Goal: Obtain resource: Download file/media

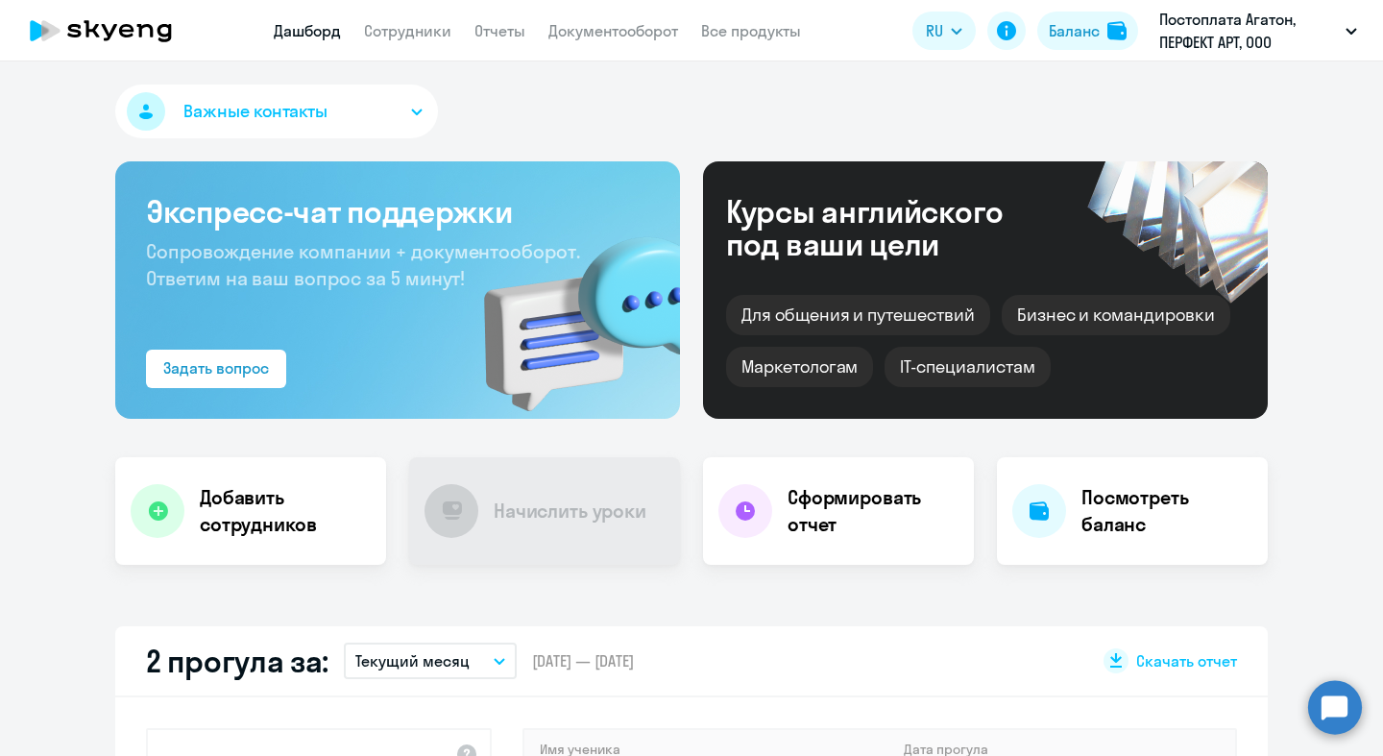
scroll to position [453, 0]
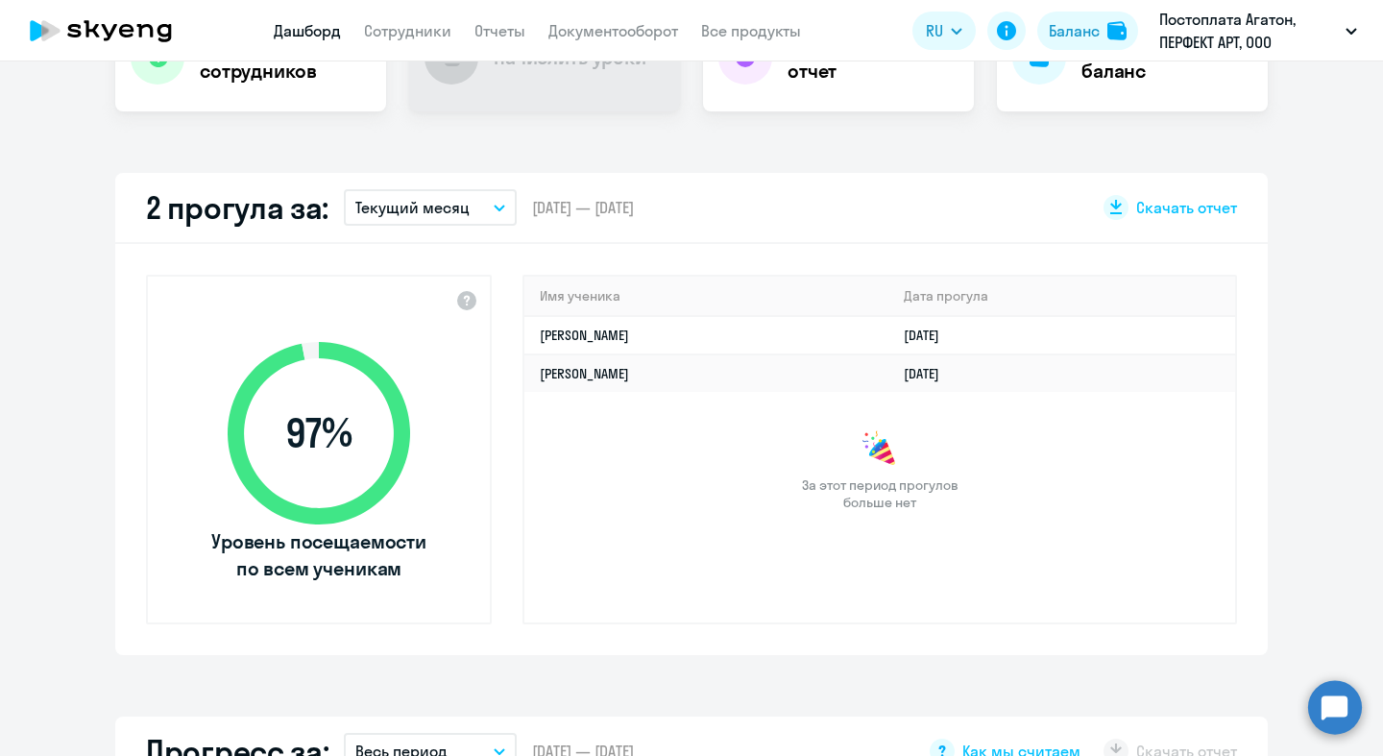
select select "30"
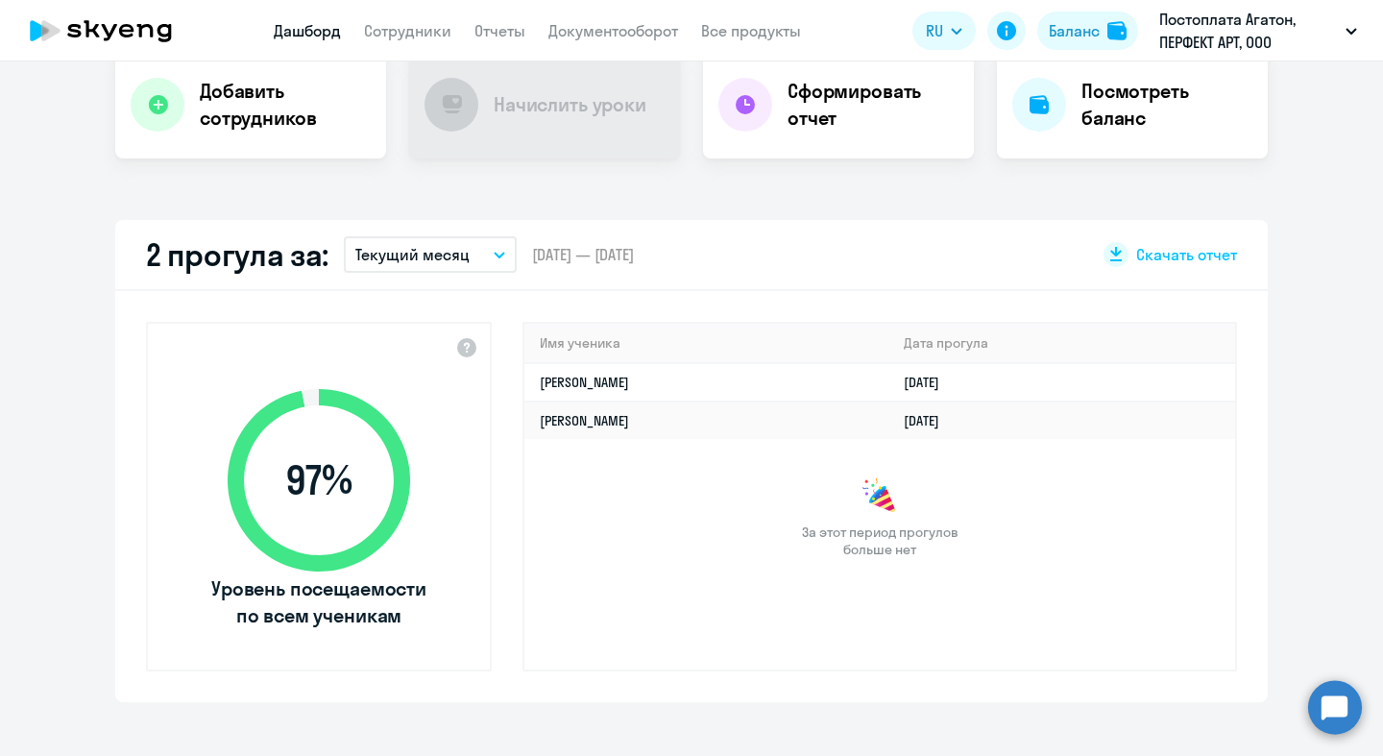
scroll to position [0, 0]
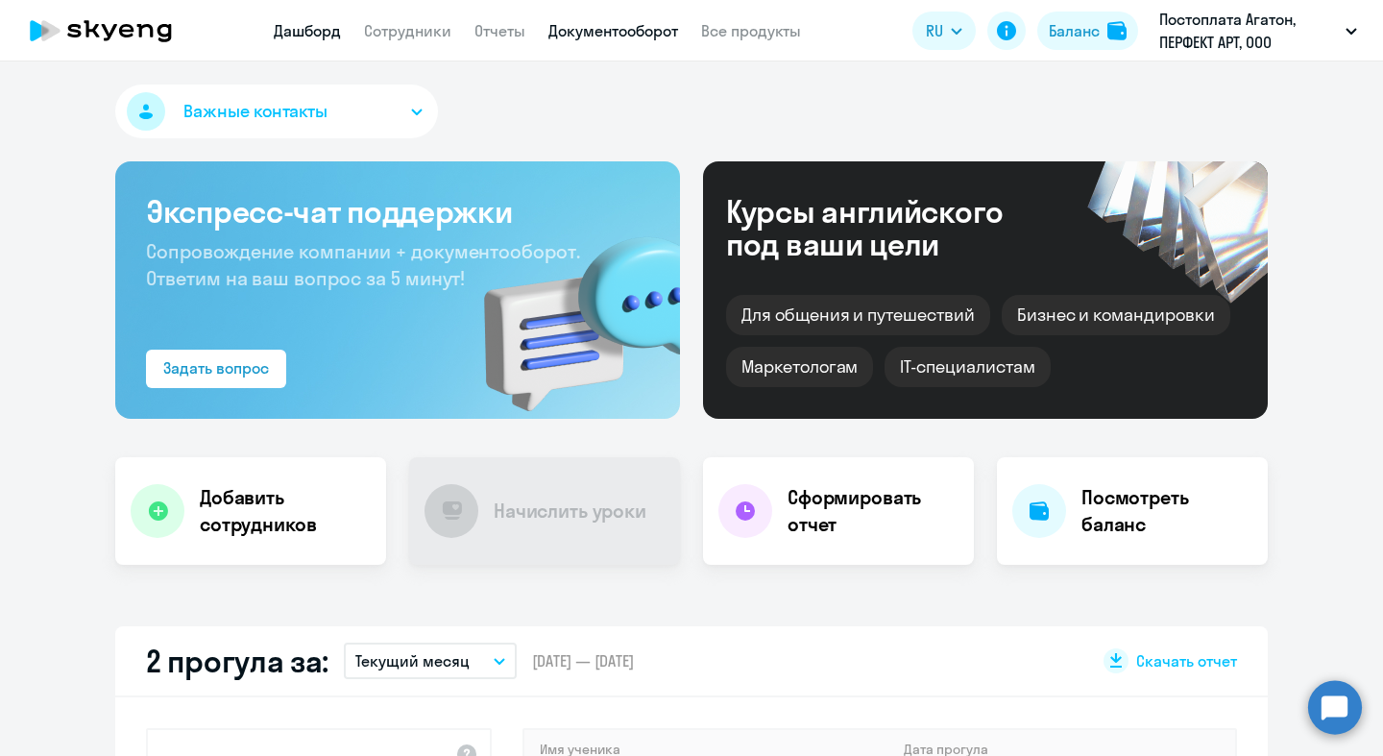
click at [612, 31] on link "Документооборот" at bounding box center [613, 30] width 130 height 19
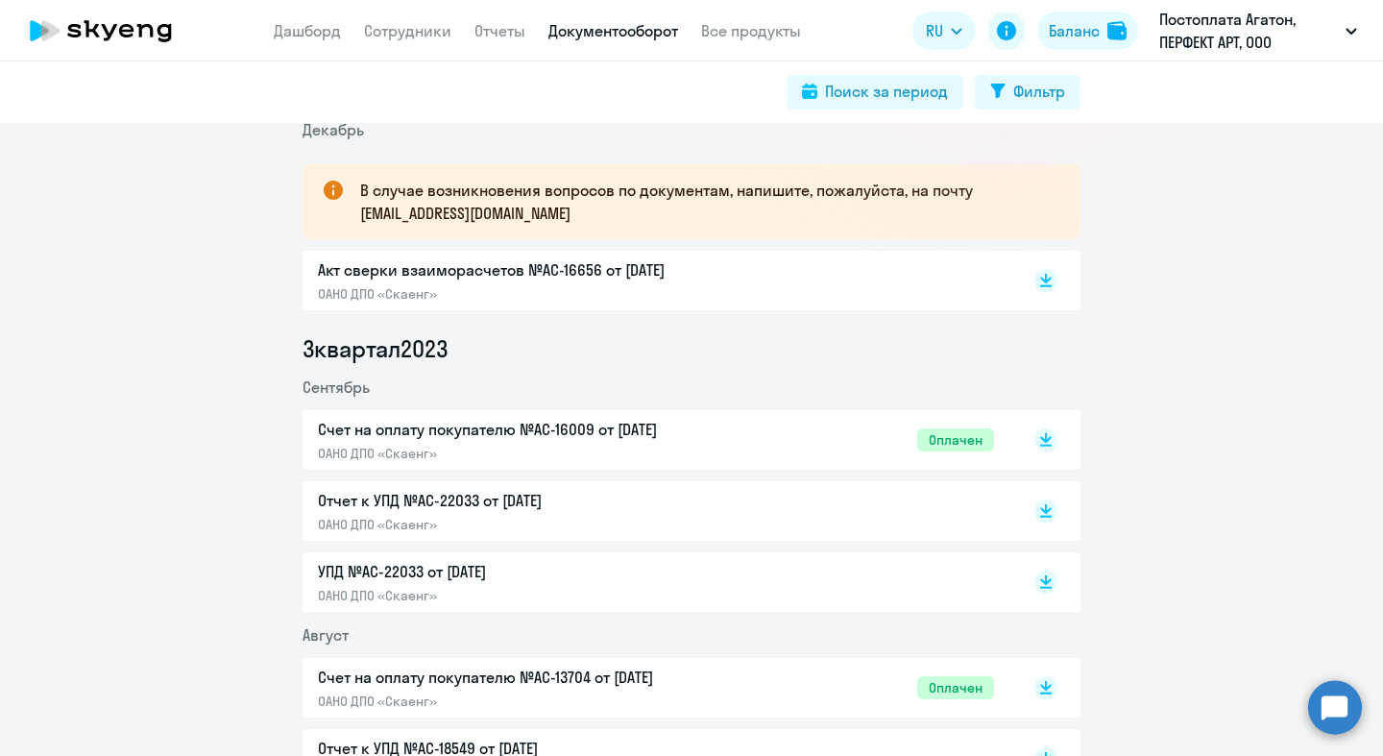
scroll to position [316, 0]
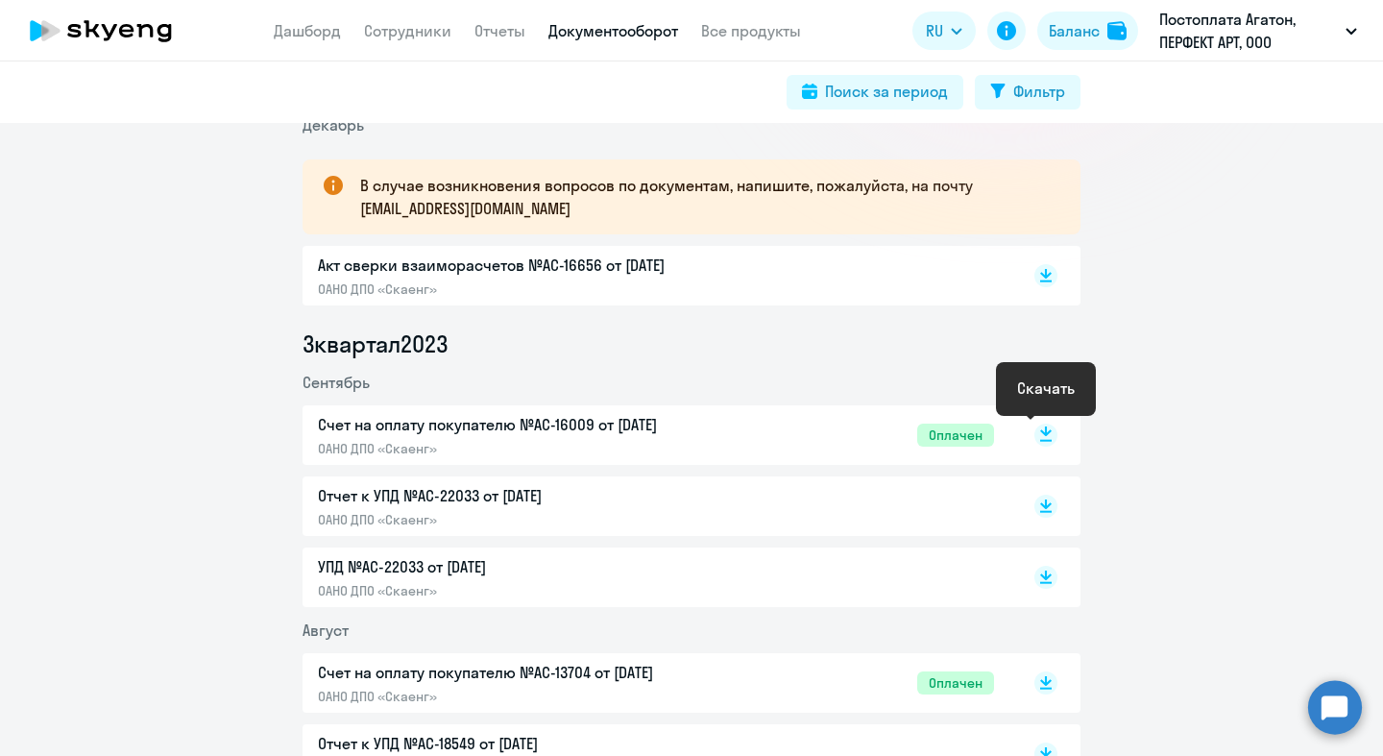
click at [1042, 431] on icon at bounding box center [1046, 431] width 12 height 10
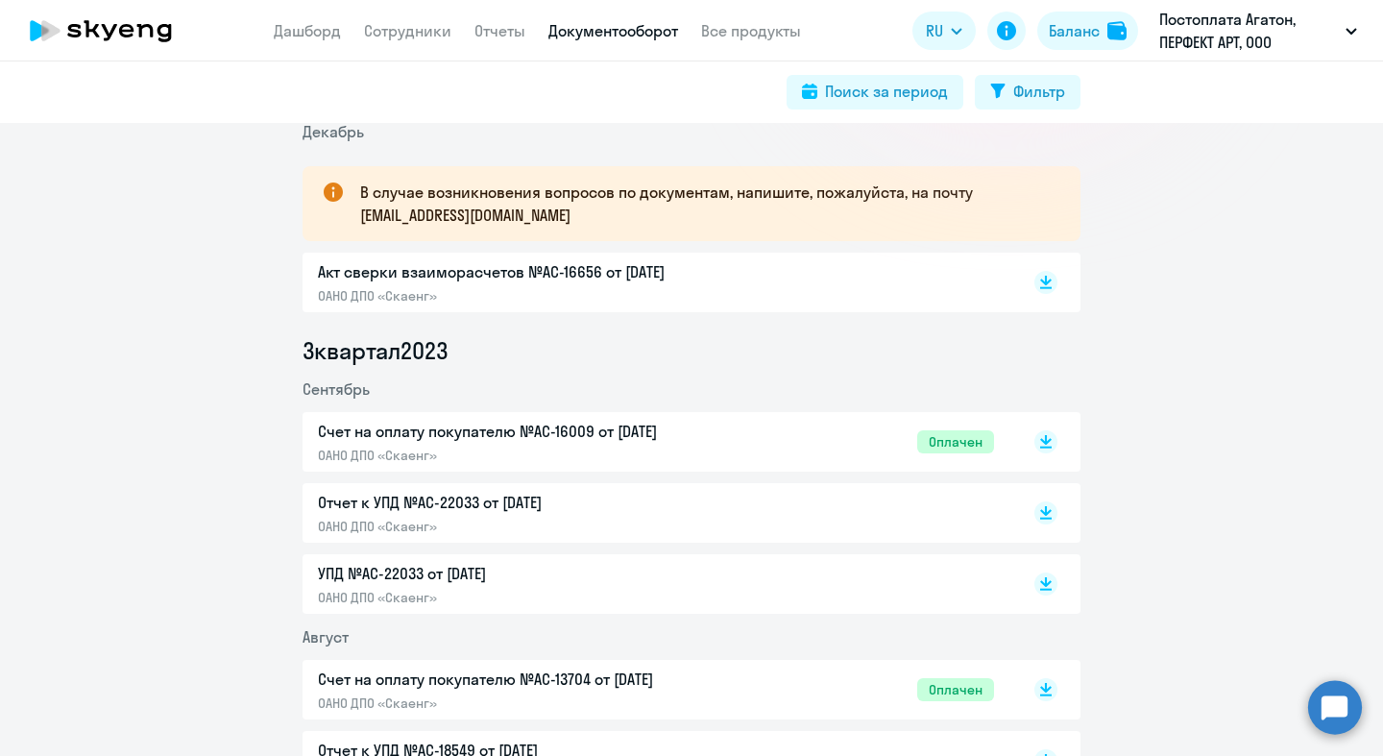
scroll to position [0, 0]
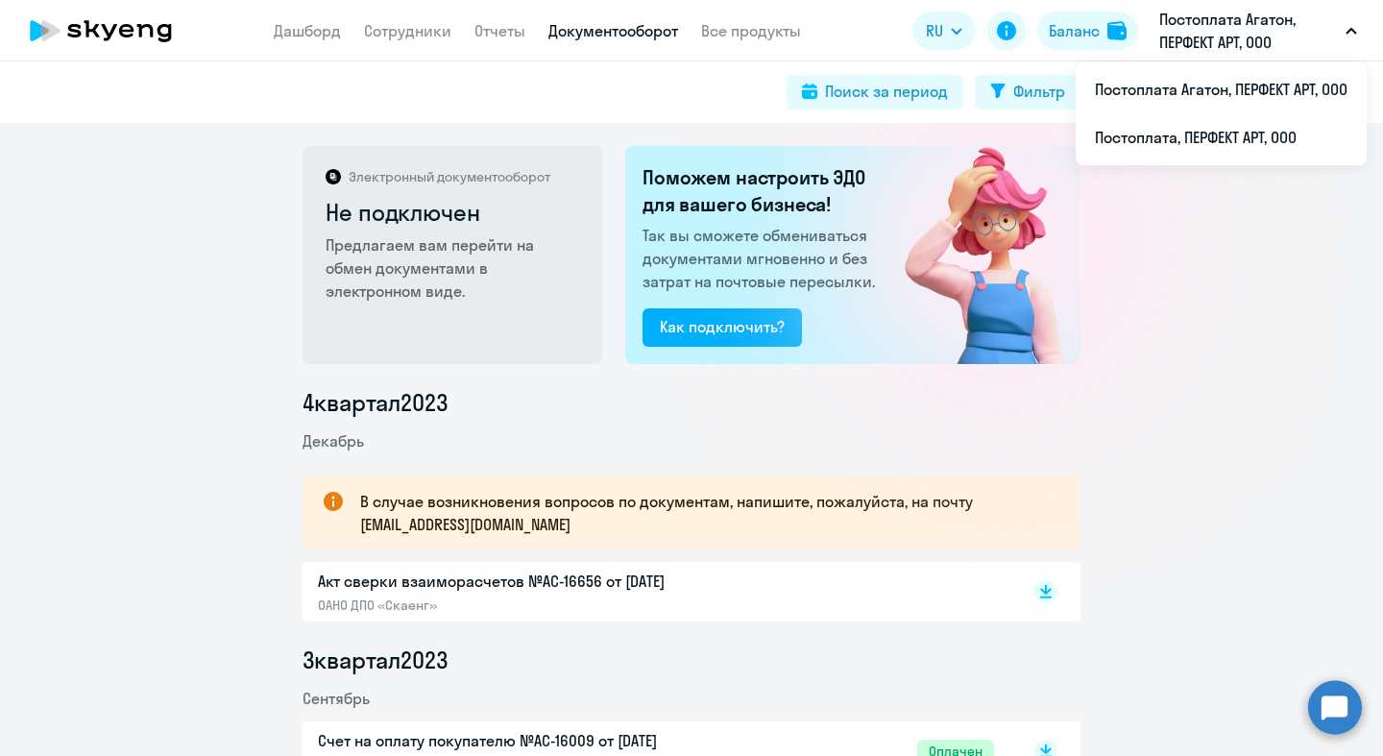
click at [1228, 33] on p "Постоплата Агатон, ПЕРФЕКТ АРТ, ООО" at bounding box center [1248, 31] width 179 height 46
click at [1236, 46] on p "Постоплата Агатон, ПЕРФЕКТ АРТ, ООО" at bounding box center [1248, 31] width 179 height 46
click at [1209, 130] on li "Постоплата, ПЕРФЕКТ АРТ, ООО" at bounding box center [1221, 137] width 291 height 48
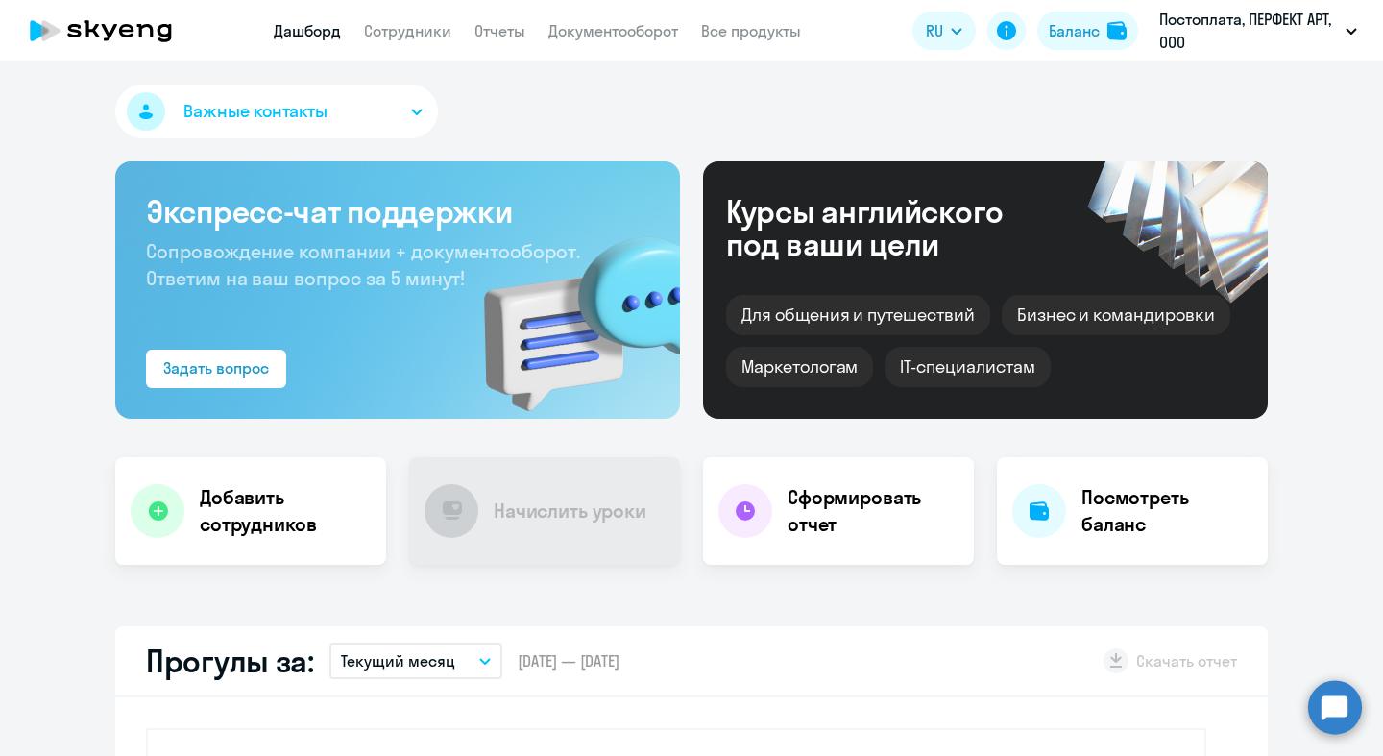
click at [572, 40] on app-menu-item-link "Документооборот" at bounding box center [613, 31] width 130 height 24
click at [579, 31] on link "Документооборот" at bounding box center [613, 30] width 130 height 19
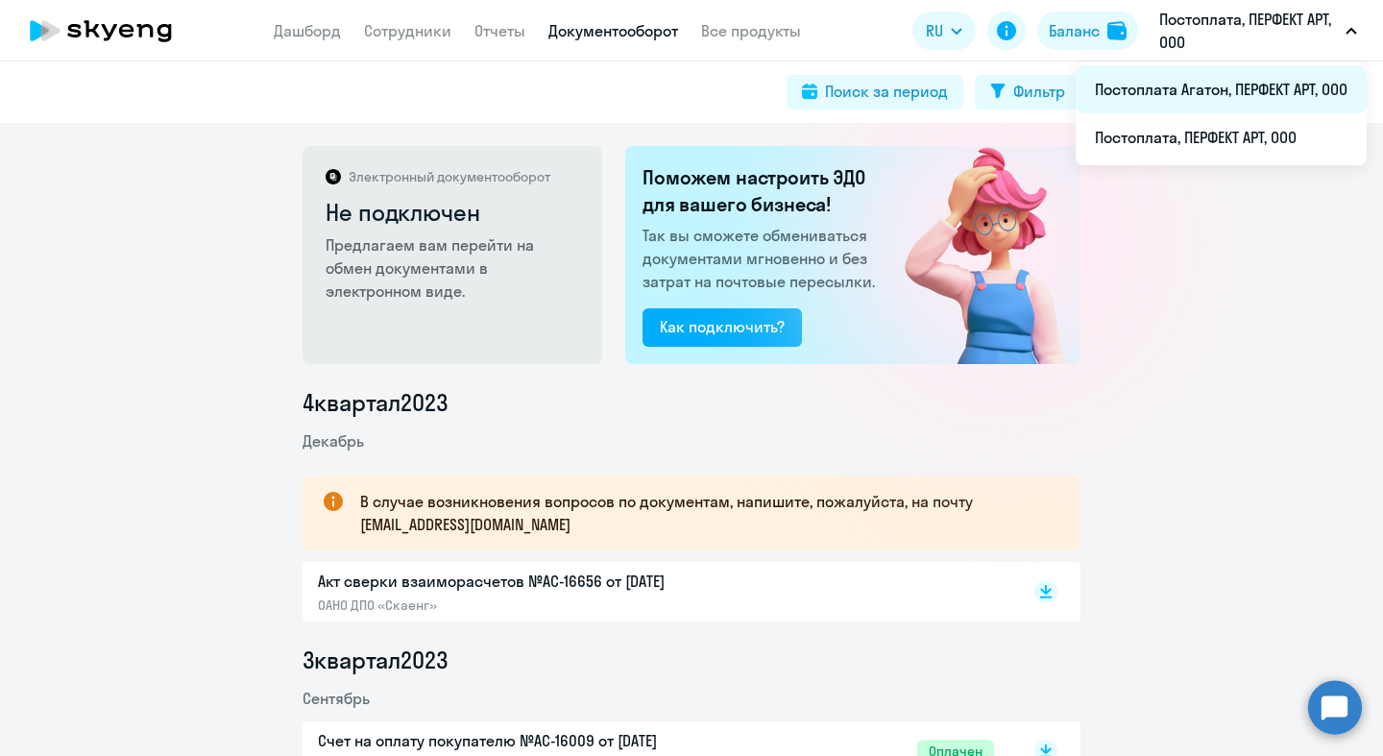
click at [1261, 71] on li "Постоплата Агатон, ПЕРФЕКТ АРТ, ООО" at bounding box center [1221, 89] width 291 height 48
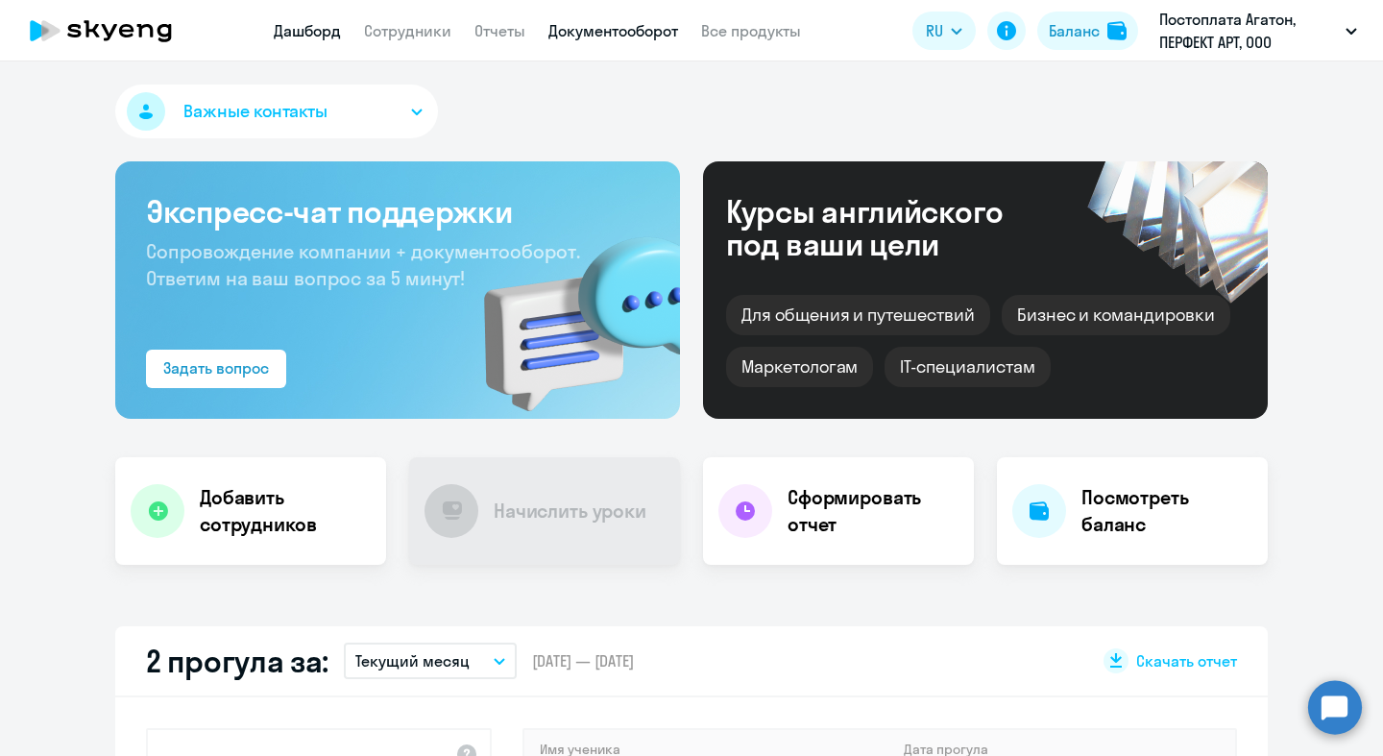
click at [626, 32] on link "Документооборот" at bounding box center [613, 30] width 130 height 19
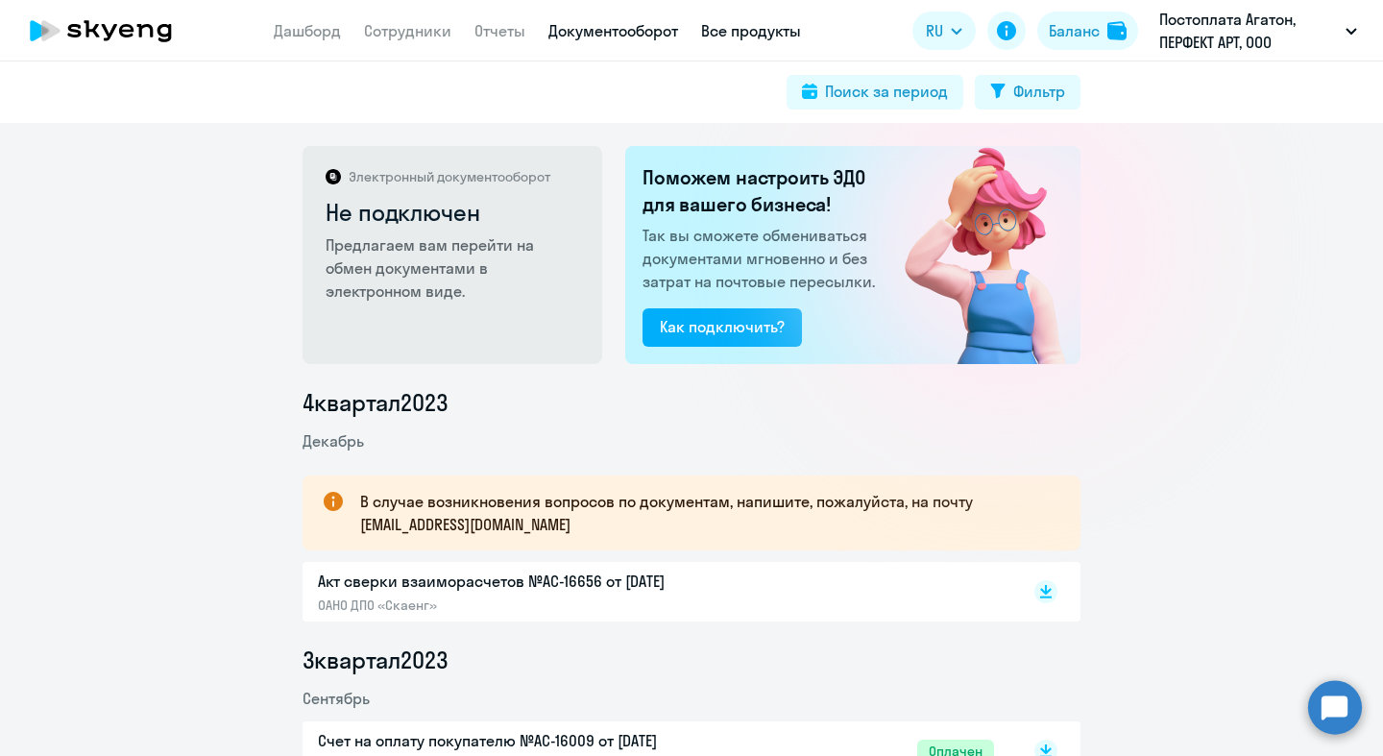
click at [724, 22] on link "Все продукты" at bounding box center [751, 30] width 100 height 19
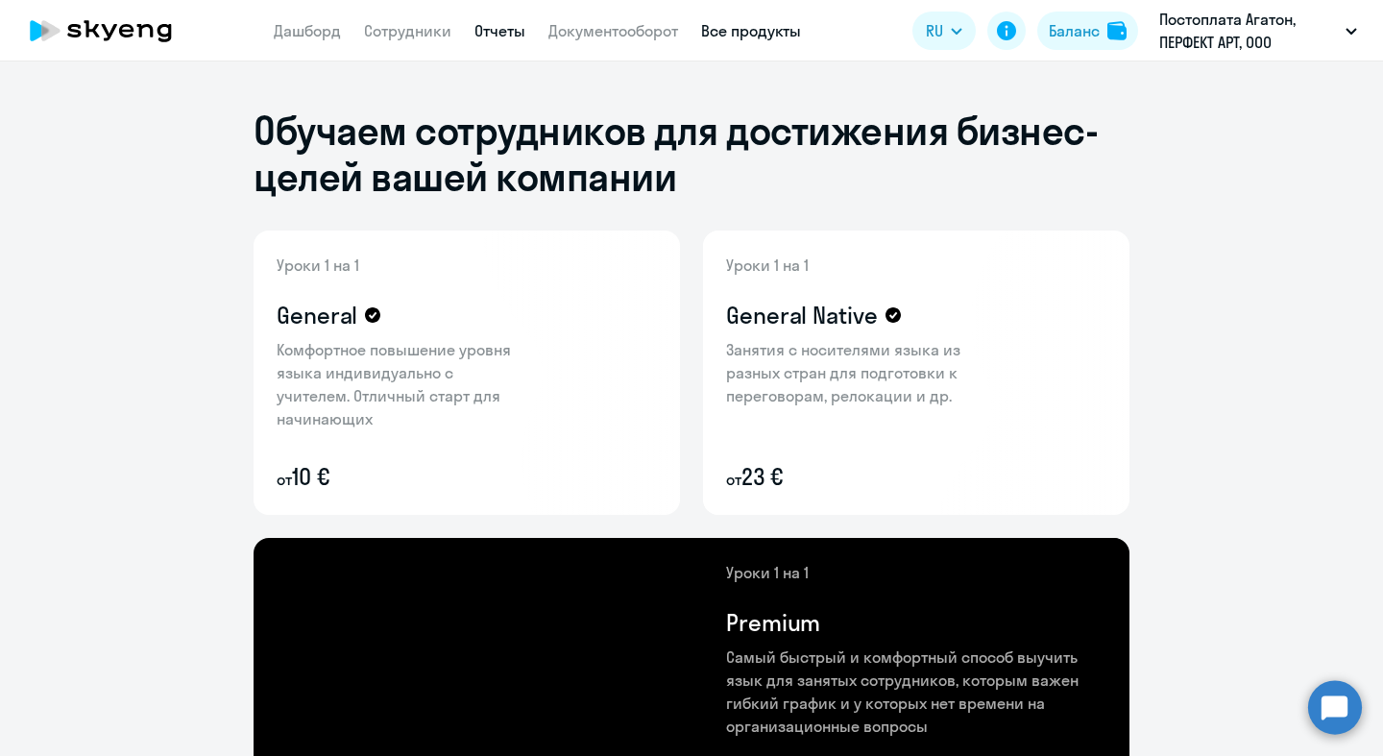
click at [506, 29] on link "Отчеты" at bounding box center [499, 30] width 51 height 19
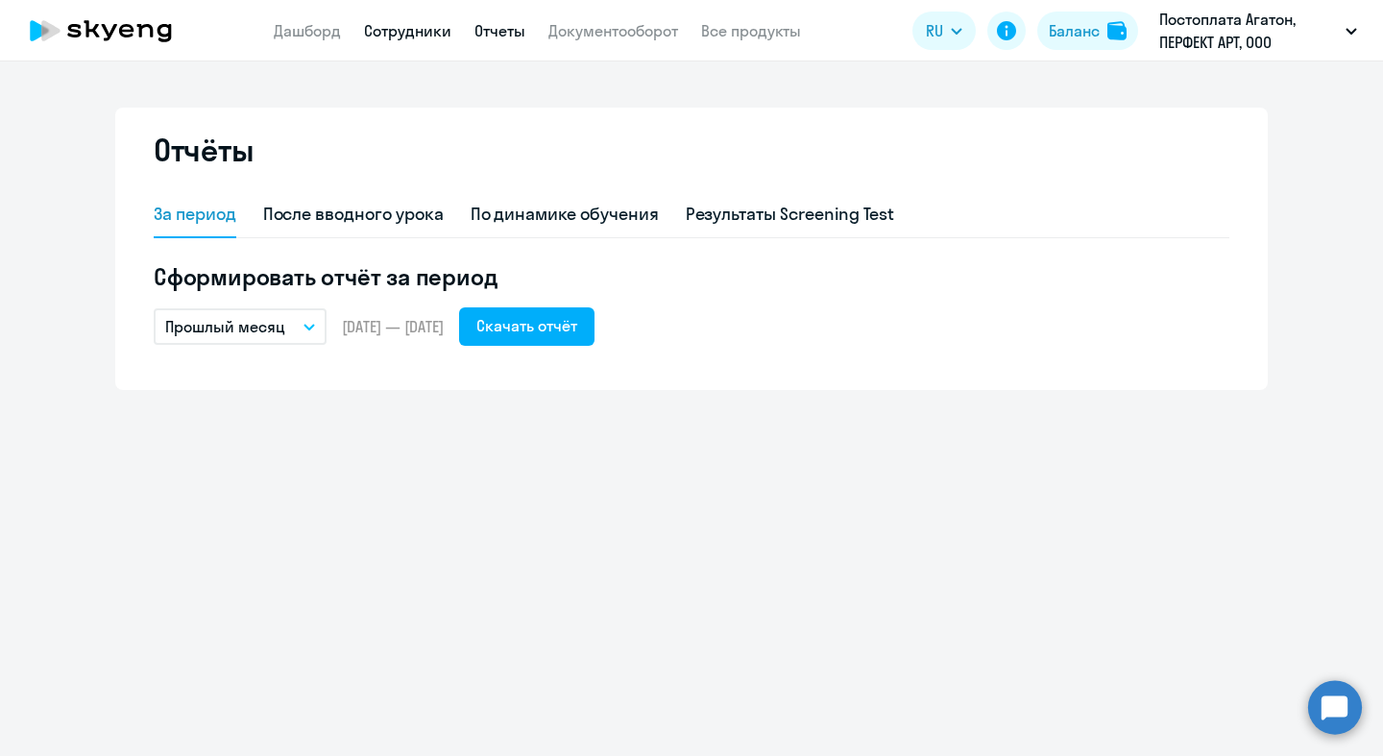
click at [374, 30] on link "Сотрудники" at bounding box center [407, 30] width 87 height 19
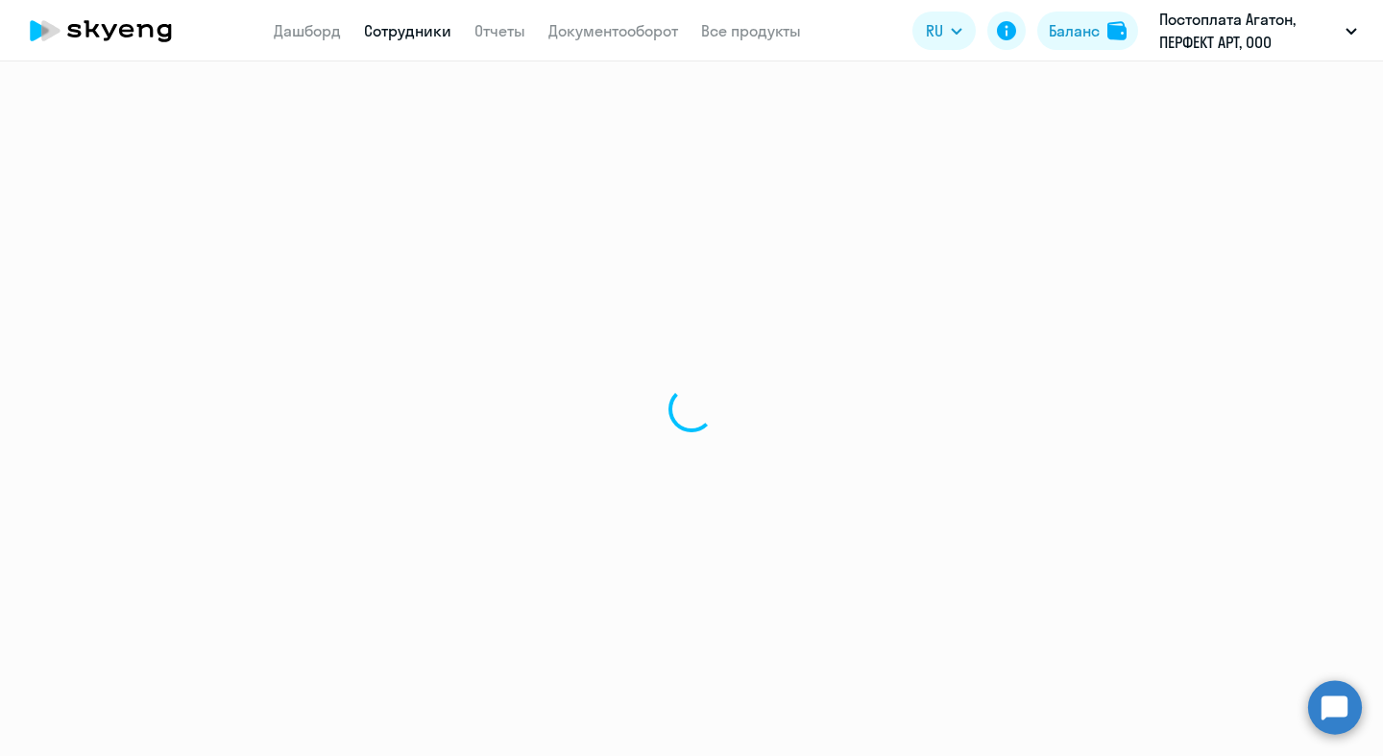
select select "30"
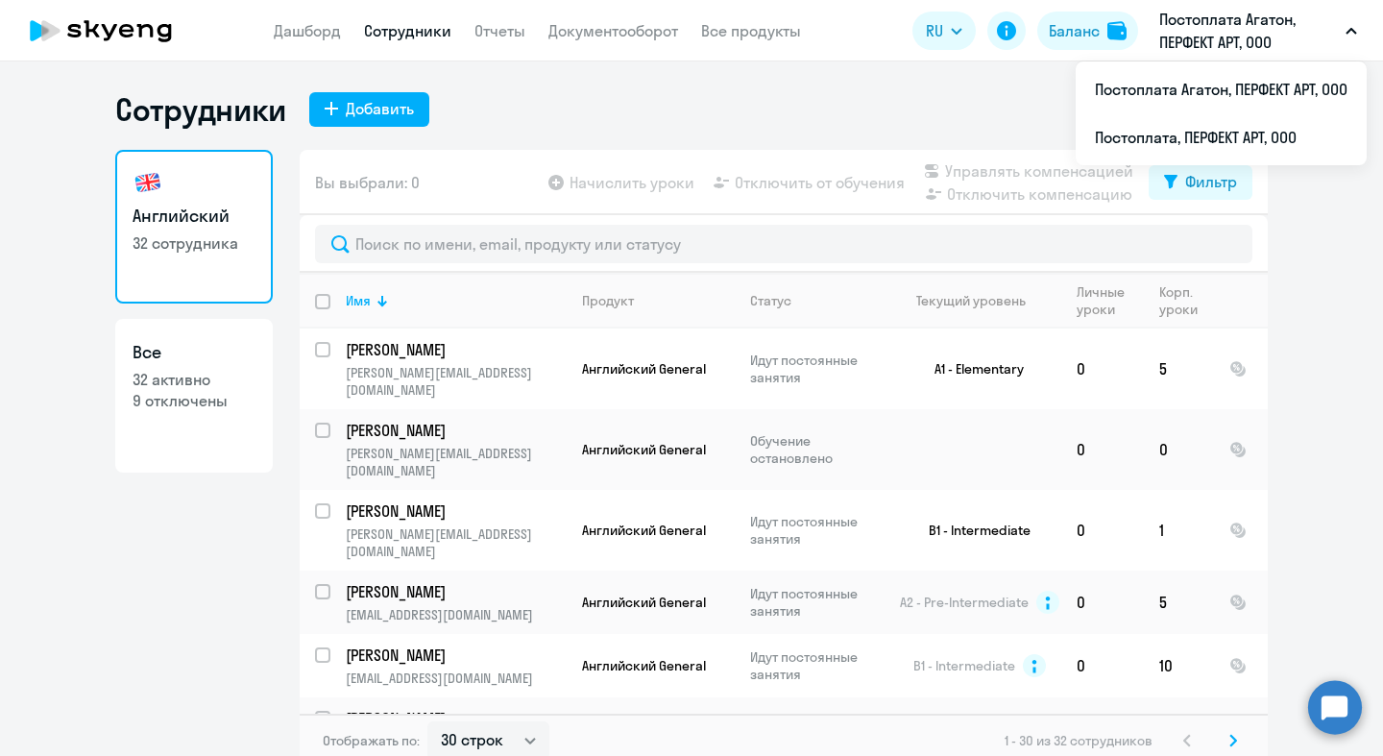
click at [1268, 18] on p "Постоплата Агатон, ПЕРФЕКТ АРТ, ООО" at bounding box center [1248, 31] width 179 height 46
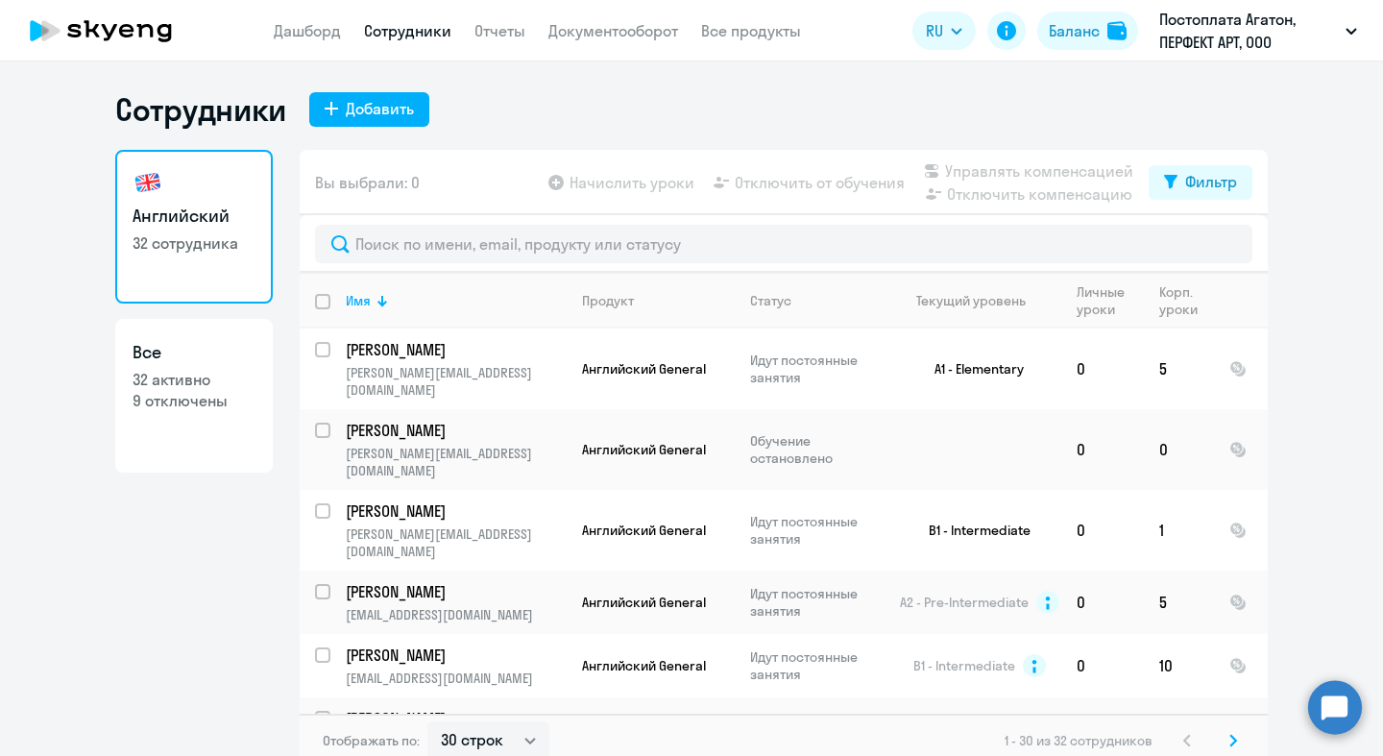
click at [1268, 18] on p "Постоплата Агатон, ПЕРФЕКТ АРТ, ООО" at bounding box center [1248, 31] width 179 height 46
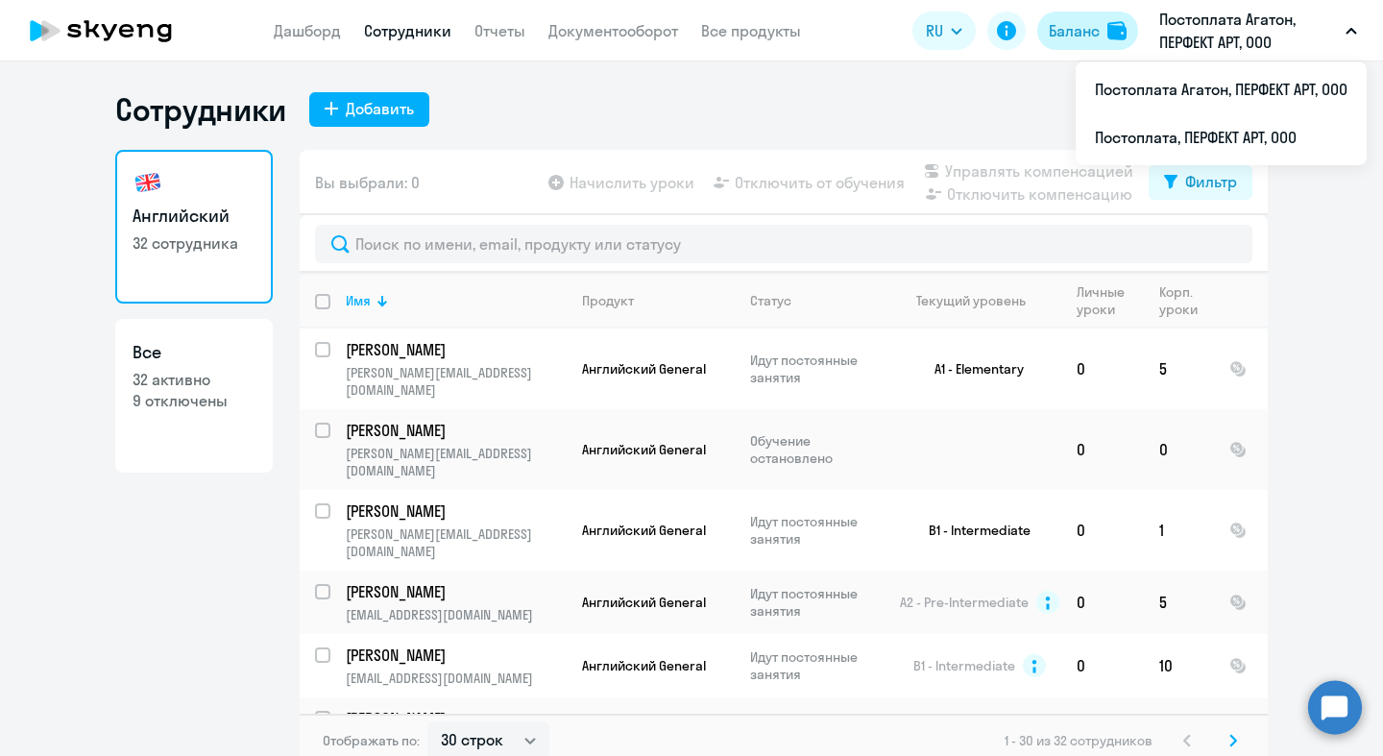
click at [1070, 32] on div "Баланс" at bounding box center [1074, 30] width 51 height 23
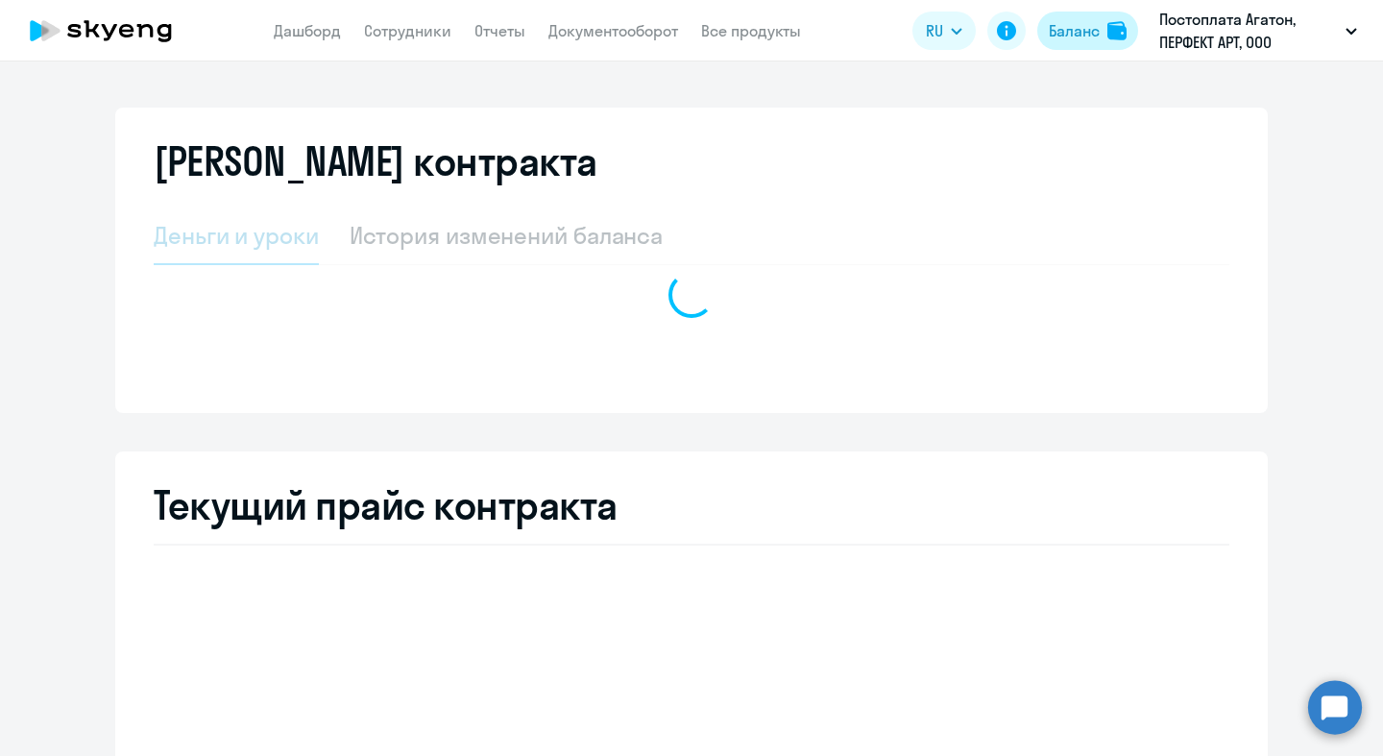
select select "english_adult_not_native_speaker"
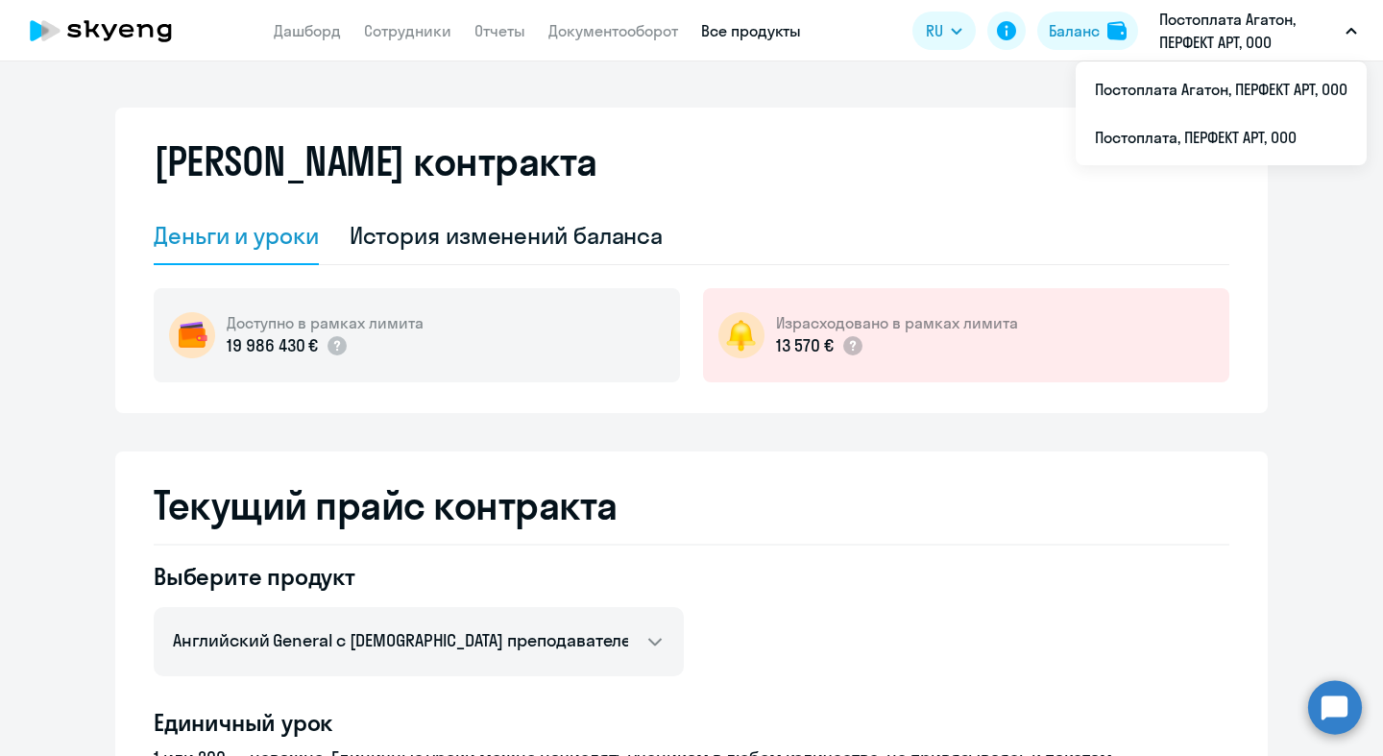
click at [765, 24] on link "Все продукты" at bounding box center [751, 30] width 100 height 19
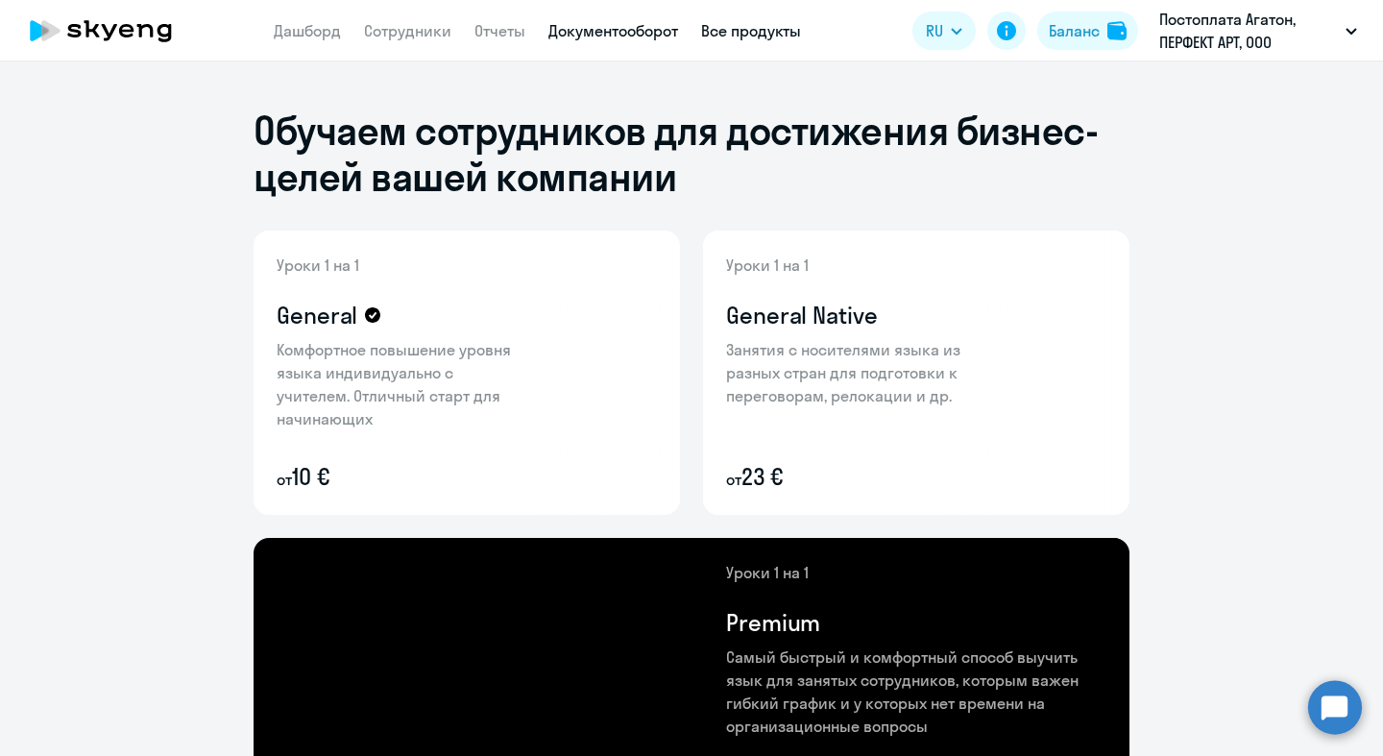
click at [640, 31] on link "Документооборот" at bounding box center [613, 30] width 130 height 19
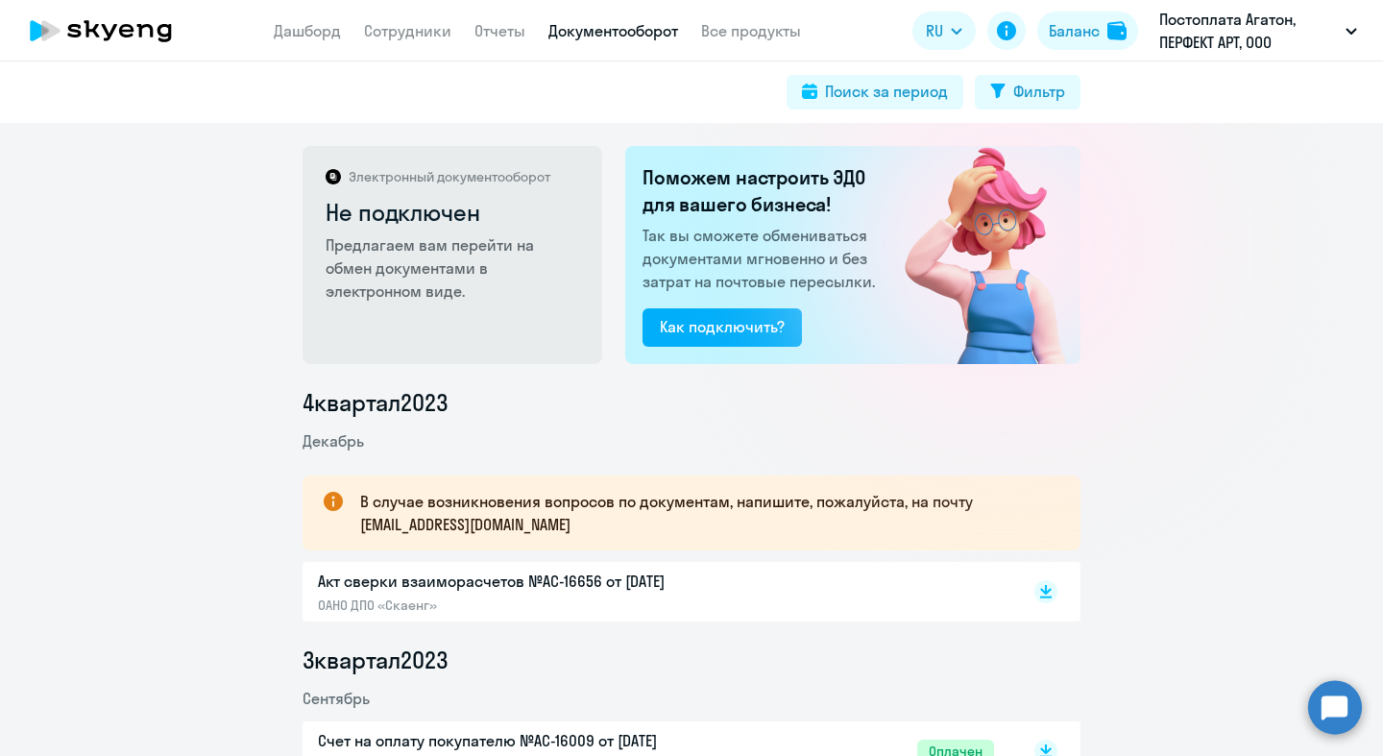
click at [644, 587] on p "Акт сверки взаиморасчетов №AC-16656 от [DATE]" at bounding box center [519, 581] width 403 height 23
